Goal: Task Accomplishment & Management: Use online tool/utility

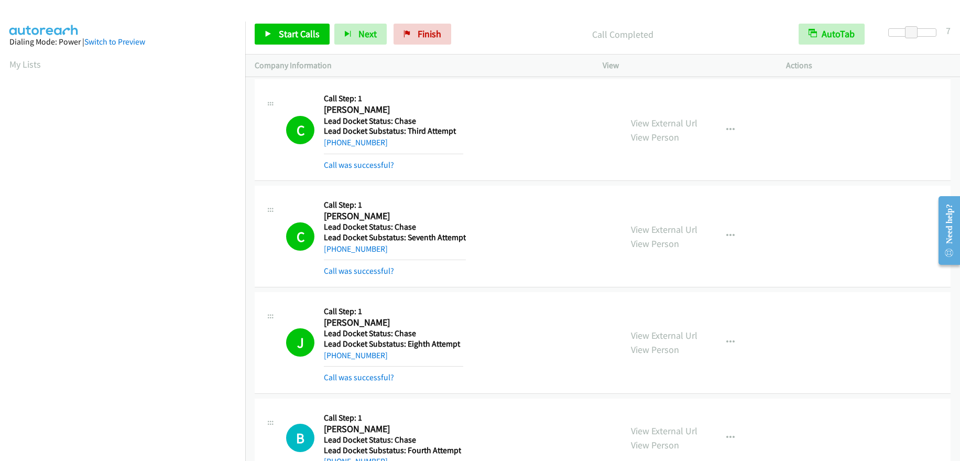
scroll to position [124, 0]
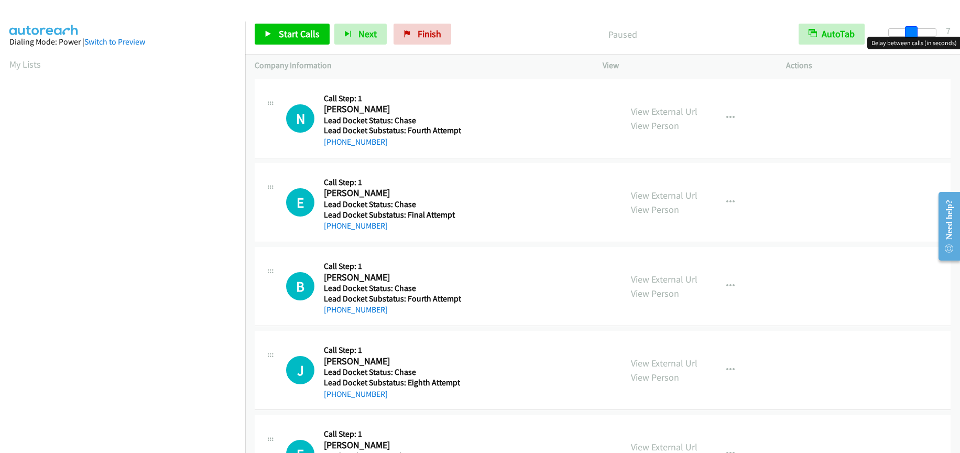
drag, startPoint x: 889, startPoint y: 34, endPoint x: 911, endPoint y: 31, distance: 22.2
click at [911, 31] on span at bounding box center [911, 32] width 13 height 13
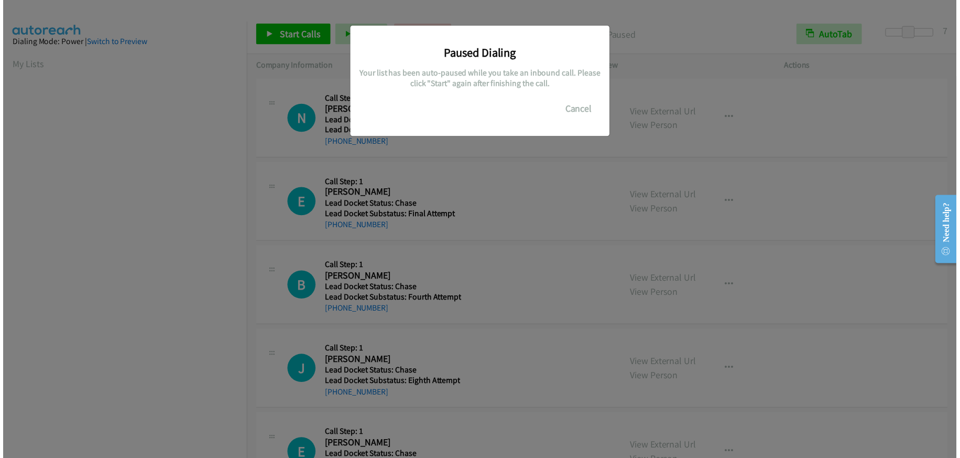
scroll to position [127, 0]
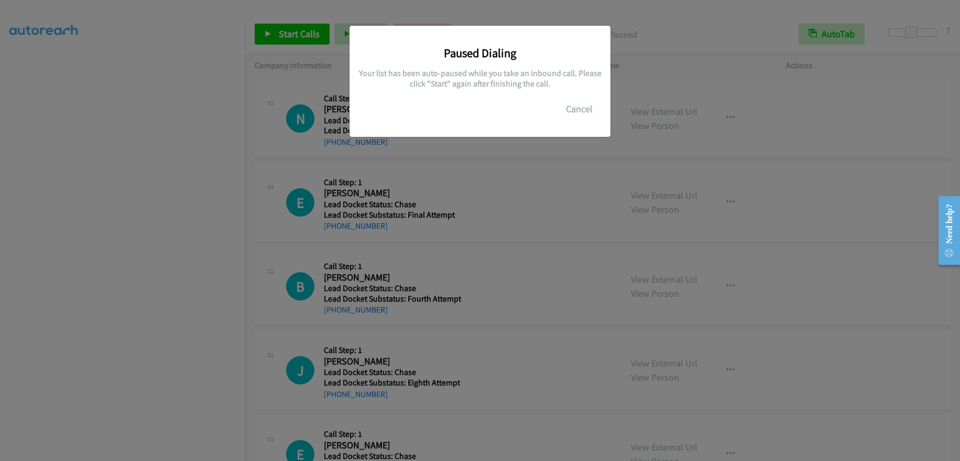
click at [85, 166] on div "Paused Dialing Your list has been auto-paused while you take an inbound call. P…" at bounding box center [480, 234] width 960 height 451
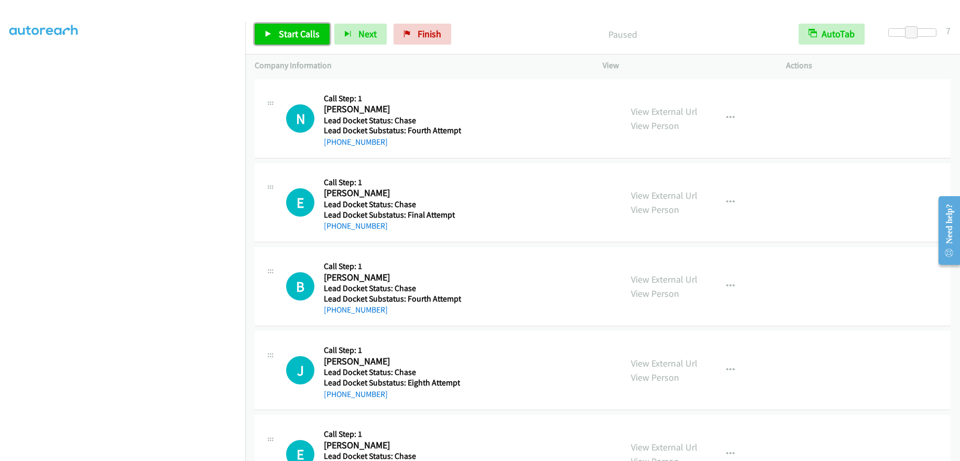
click at [299, 37] on span "Start Calls" at bounding box center [299, 34] width 41 height 12
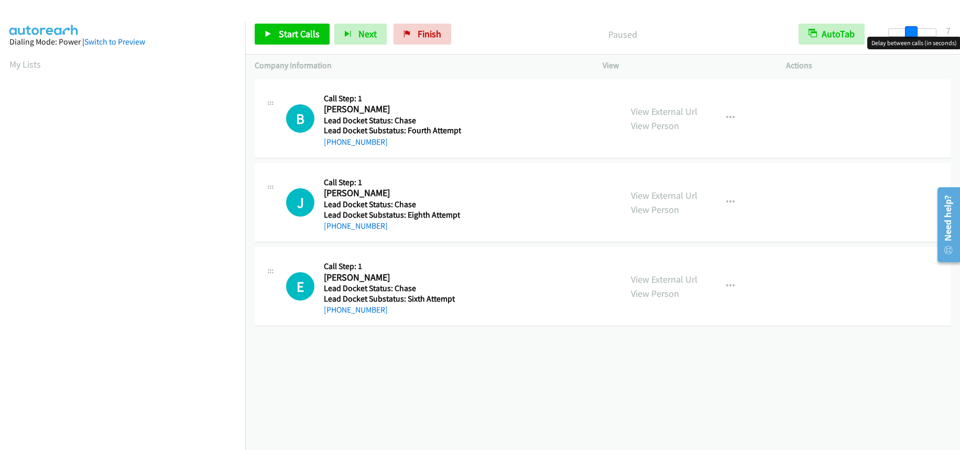
drag, startPoint x: 891, startPoint y: 34, endPoint x: 914, endPoint y: 34, distance: 22.5
click at [914, 34] on span at bounding box center [911, 32] width 13 height 13
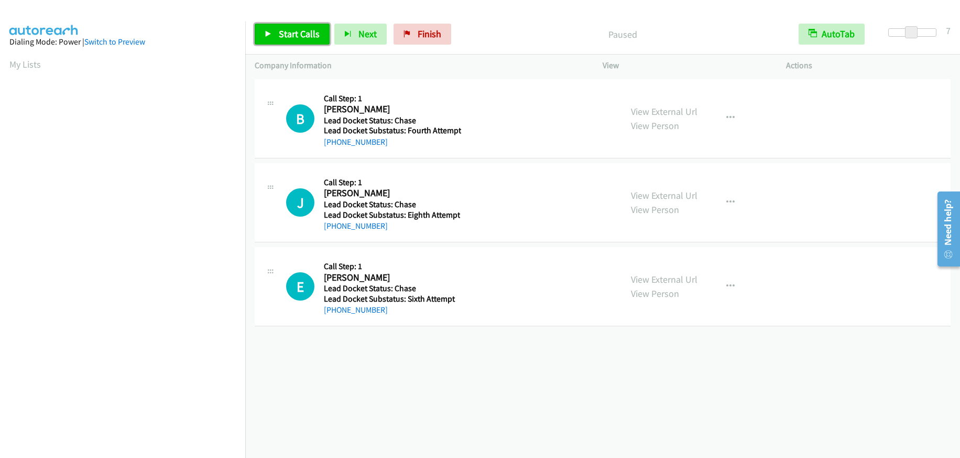
click at [284, 37] on span "Start Calls" at bounding box center [299, 34] width 41 height 12
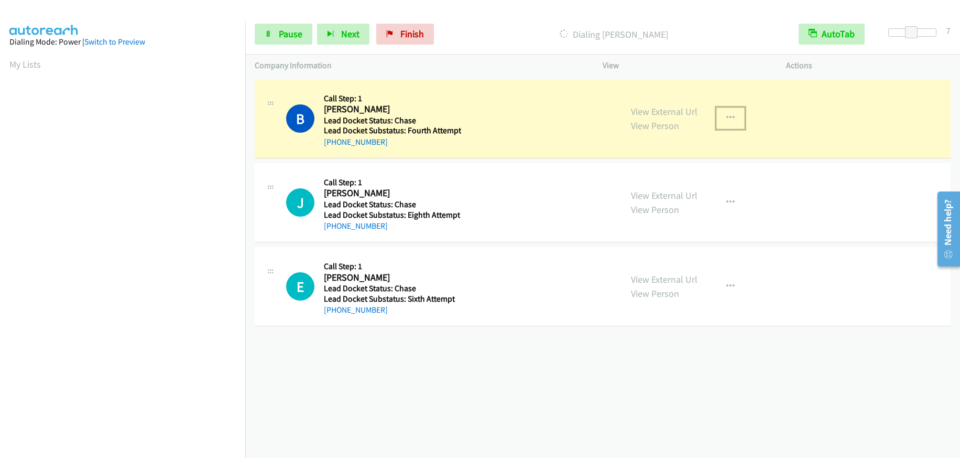
click at [726, 115] on icon "button" at bounding box center [730, 118] width 8 height 8
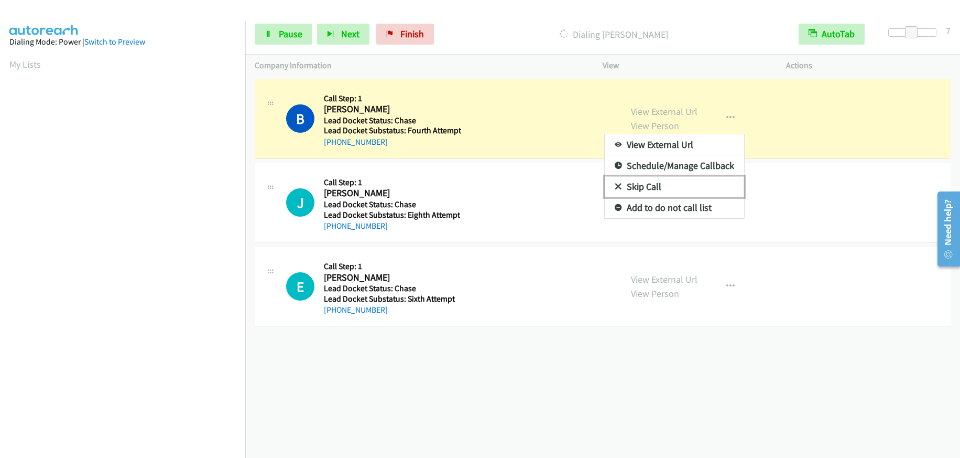
click at [629, 179] on link "Skip Call" at bounding box center [674, 186] width 139 height 21
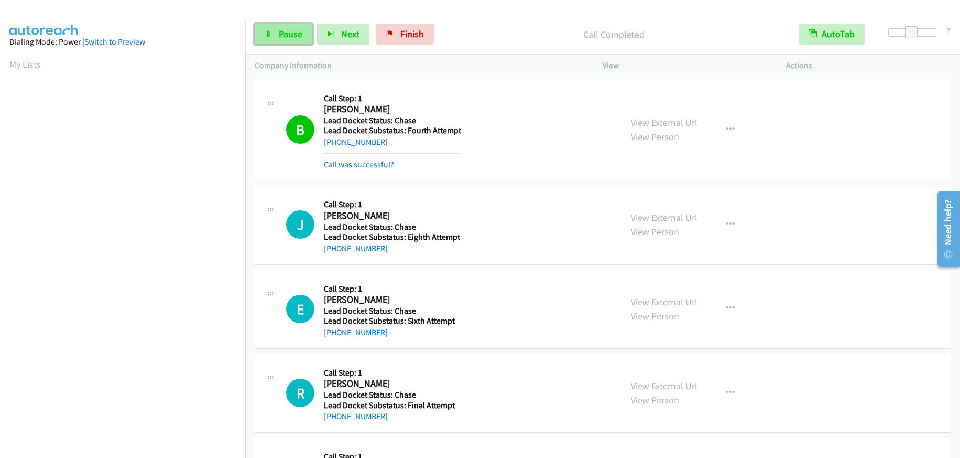
click at [295, 37] on span "Pause" at bounding box center [291, 34] width 24 height 12
click at [295, 37] on span "Start Calls" at bounding box center [299, 34] width 41 height 12
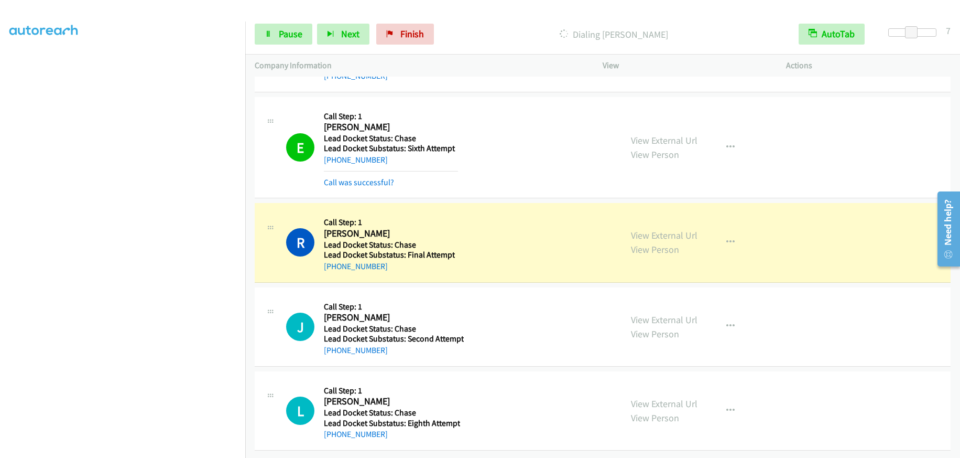
scroll to position [180, 0]
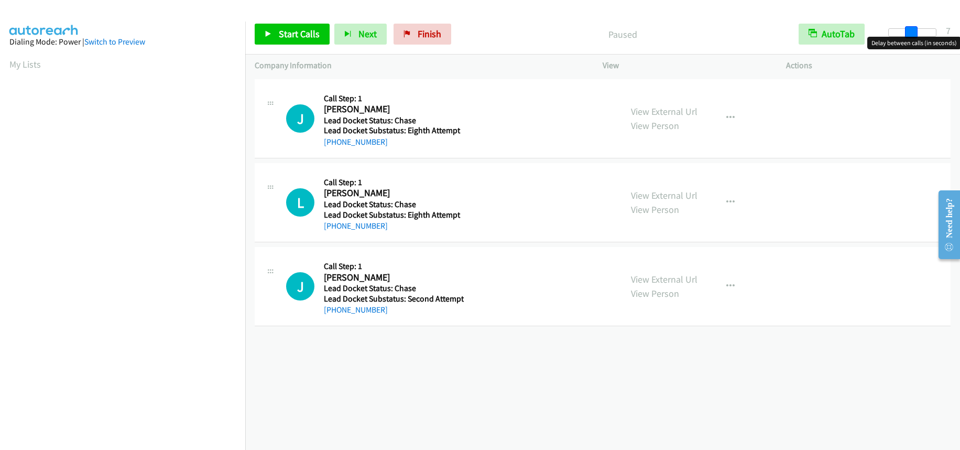
drag, startPoint x: 888, startPoint y: 31, endPoint x: 909, endPoint y: 35, distance: 21.2
click at [909, 35] on span at bounding box center [911, 32] width 13 height 13
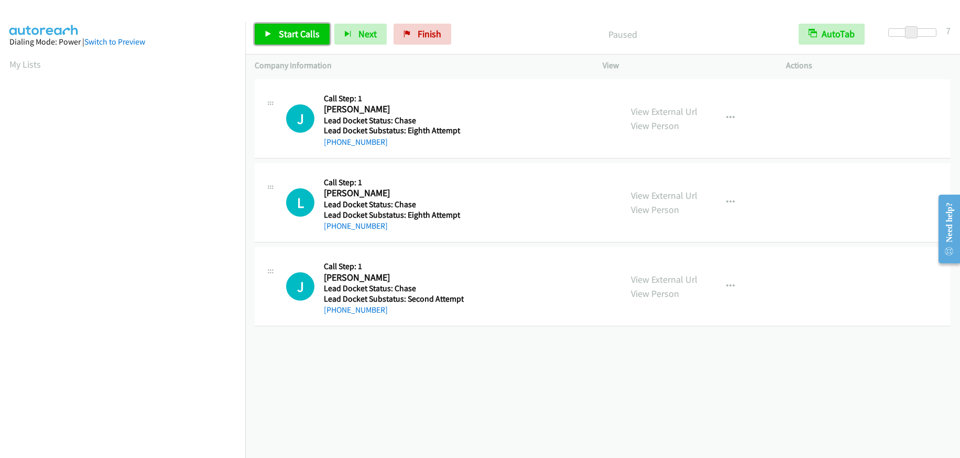
click at [287, 39] on span "Start Calls" at bounding box center [299, 34] width 41 height 12
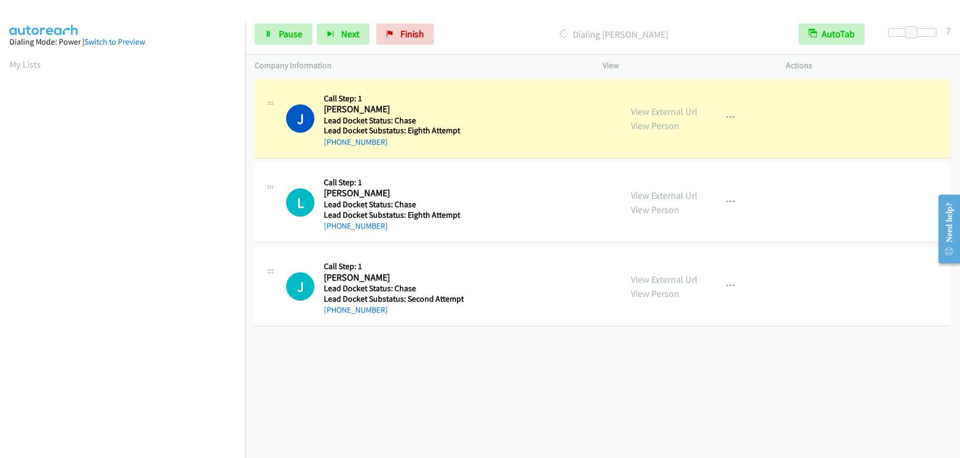
scroll to position [130, 0]
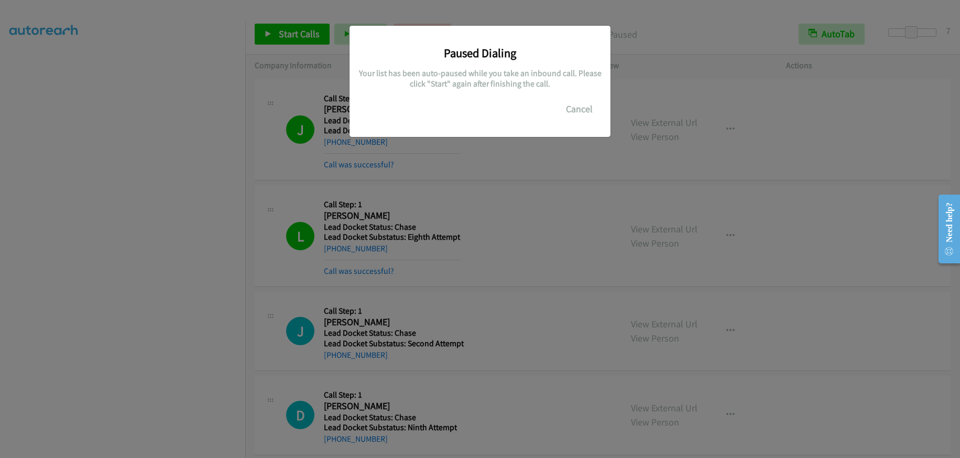
click at [208, 268] on div "Paused Dialing Your list has been auto-paused while you take an inbound call. P…" at bounding box center [480, 233] width 960 height 448
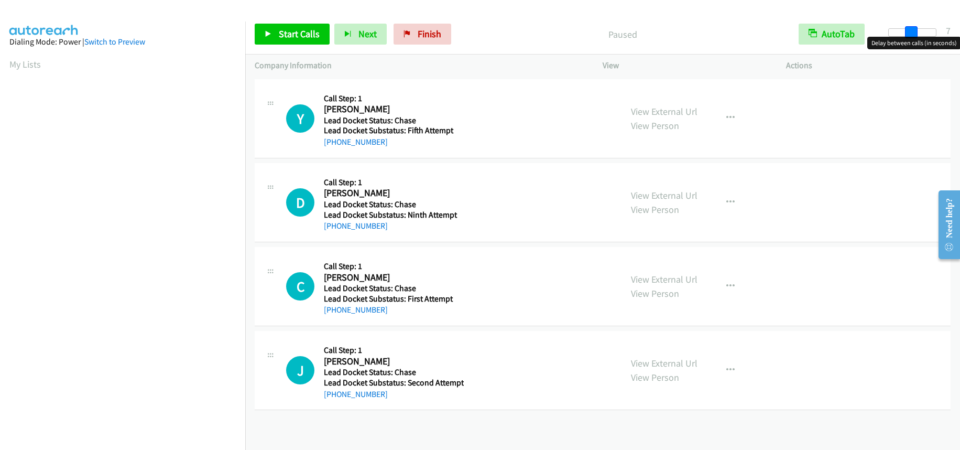
drag, startPoint x: 890, startPoint y: 34, endPoint x: 911, endPoint y: 29, distance: 21.9
click at [911, 29] on span at bounding box center [911, 32] width 13 height 13
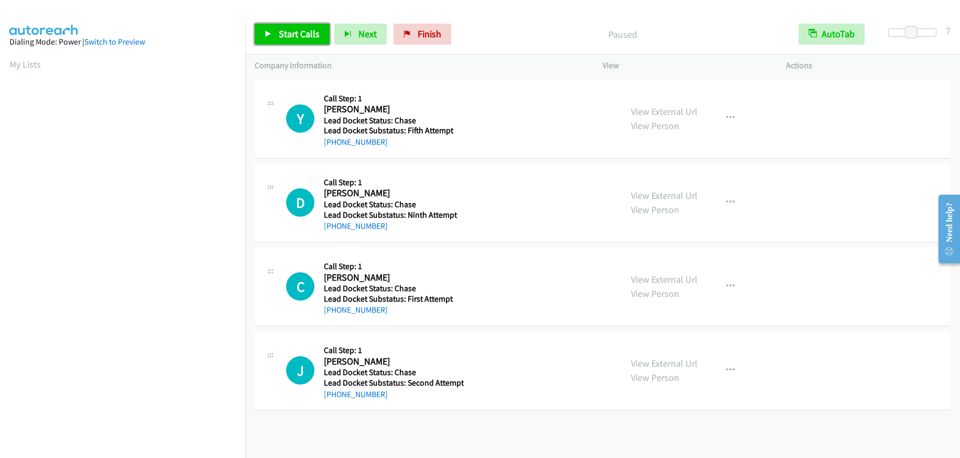
click at [291, 36] on span "Start Calls" at bounding box center [299, 34] width 41 height 12
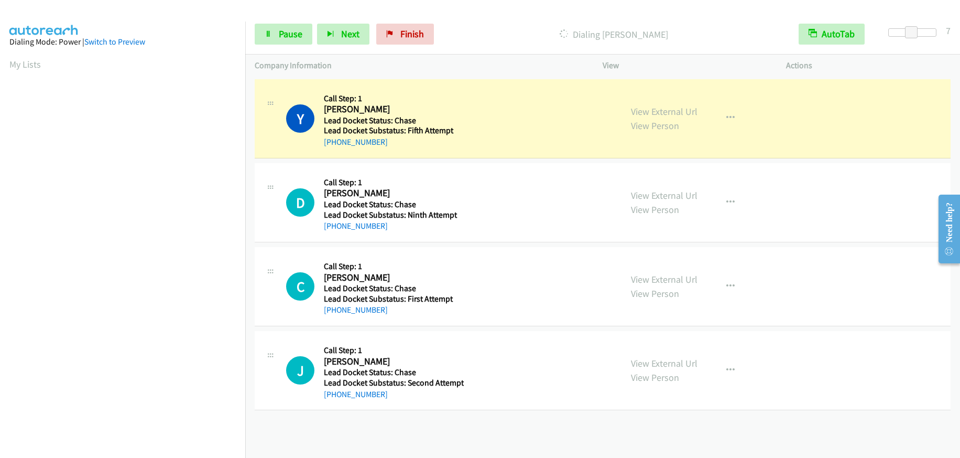
scroll to position [130, 0]
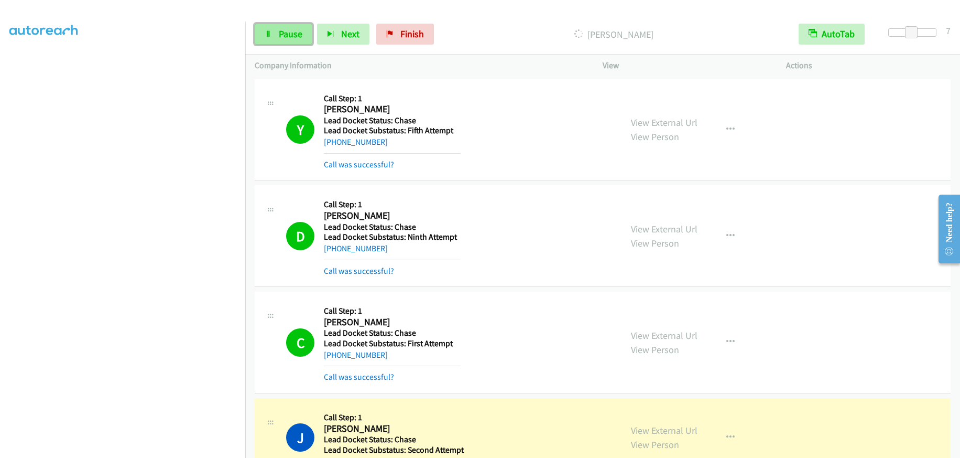
click at [279, 34] on span "Pause" at bounding box center [291, 34] width 24 height 12
